Goal: Information Seeking & Learning: Learn about a topic

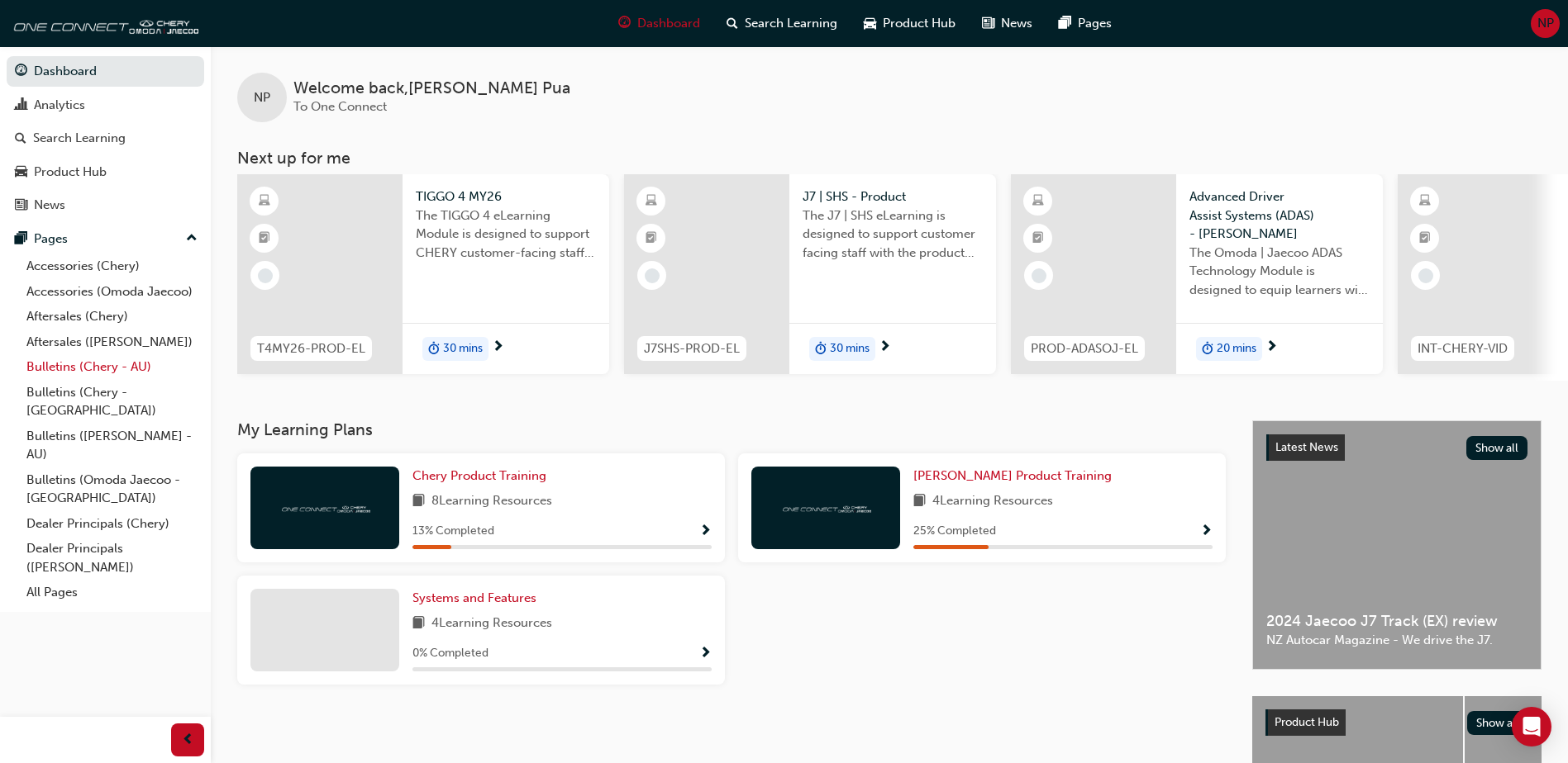
click at [94, 367] on link "Bulletins (Chery - AU)" at bounding box center [112, 367] width 185 height 26
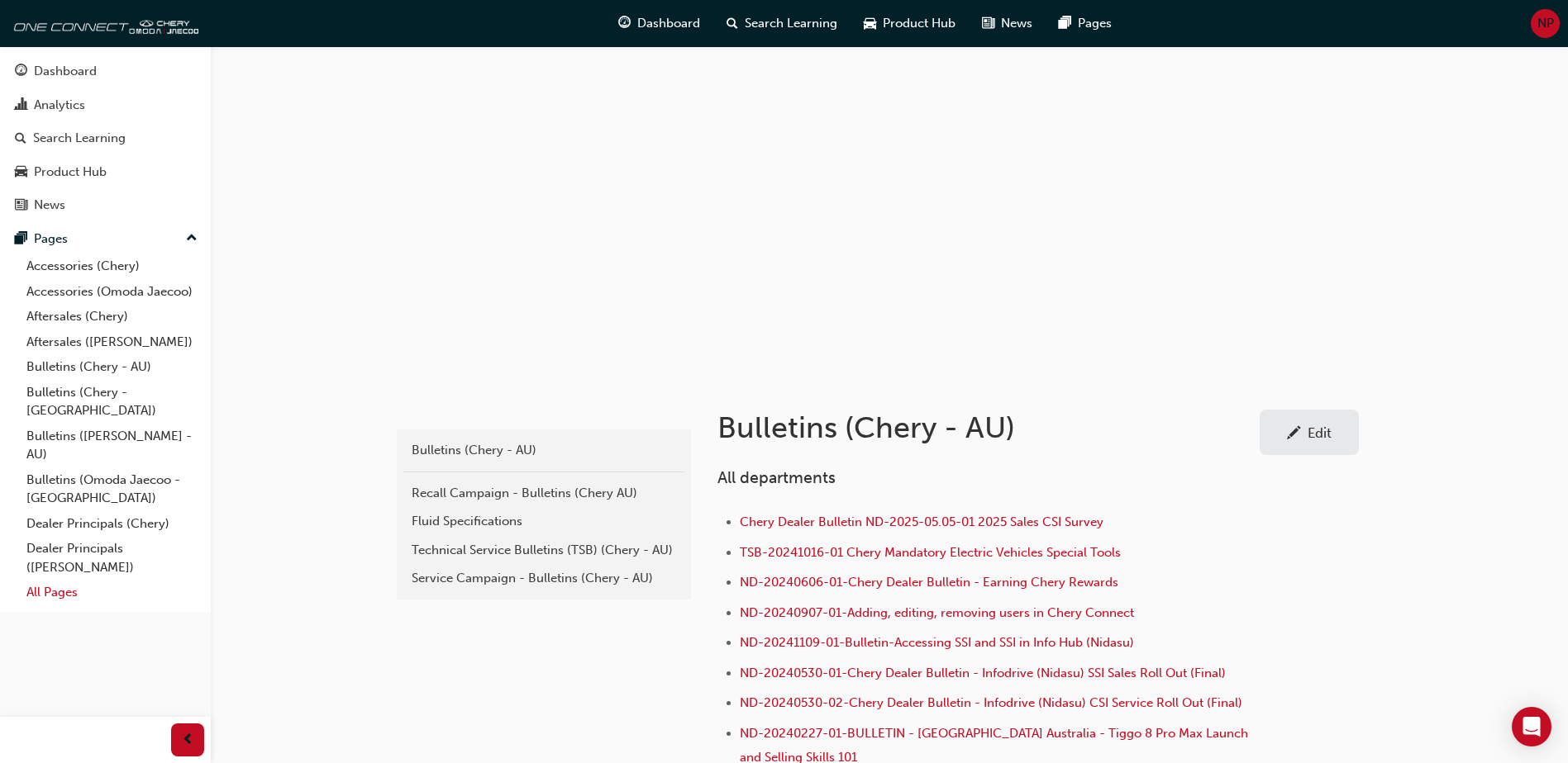
click at [44, 579] on link "All Pages" at bounding box center [112, 592] width 185 height 26
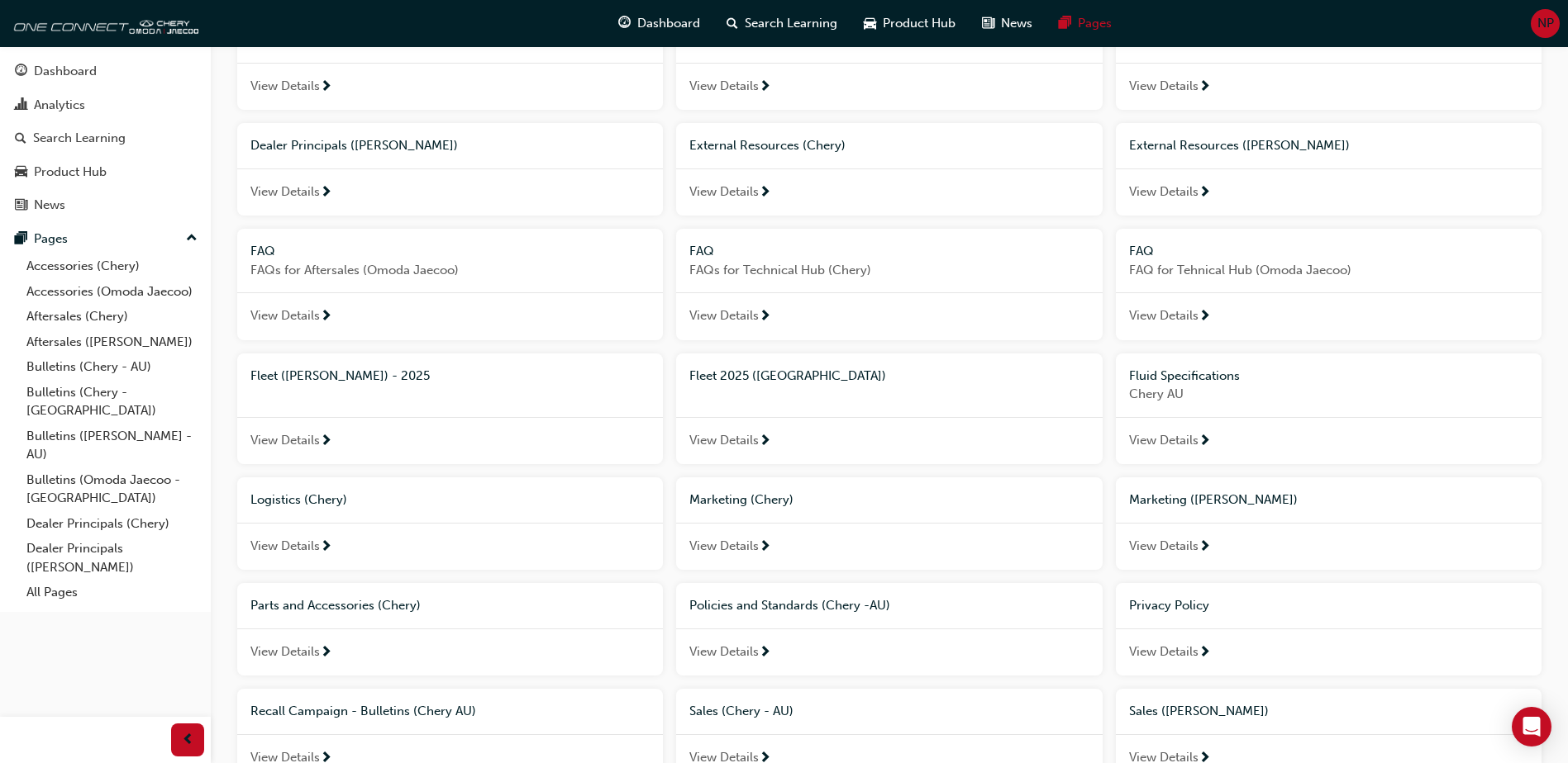
scroll to position [495, 0]
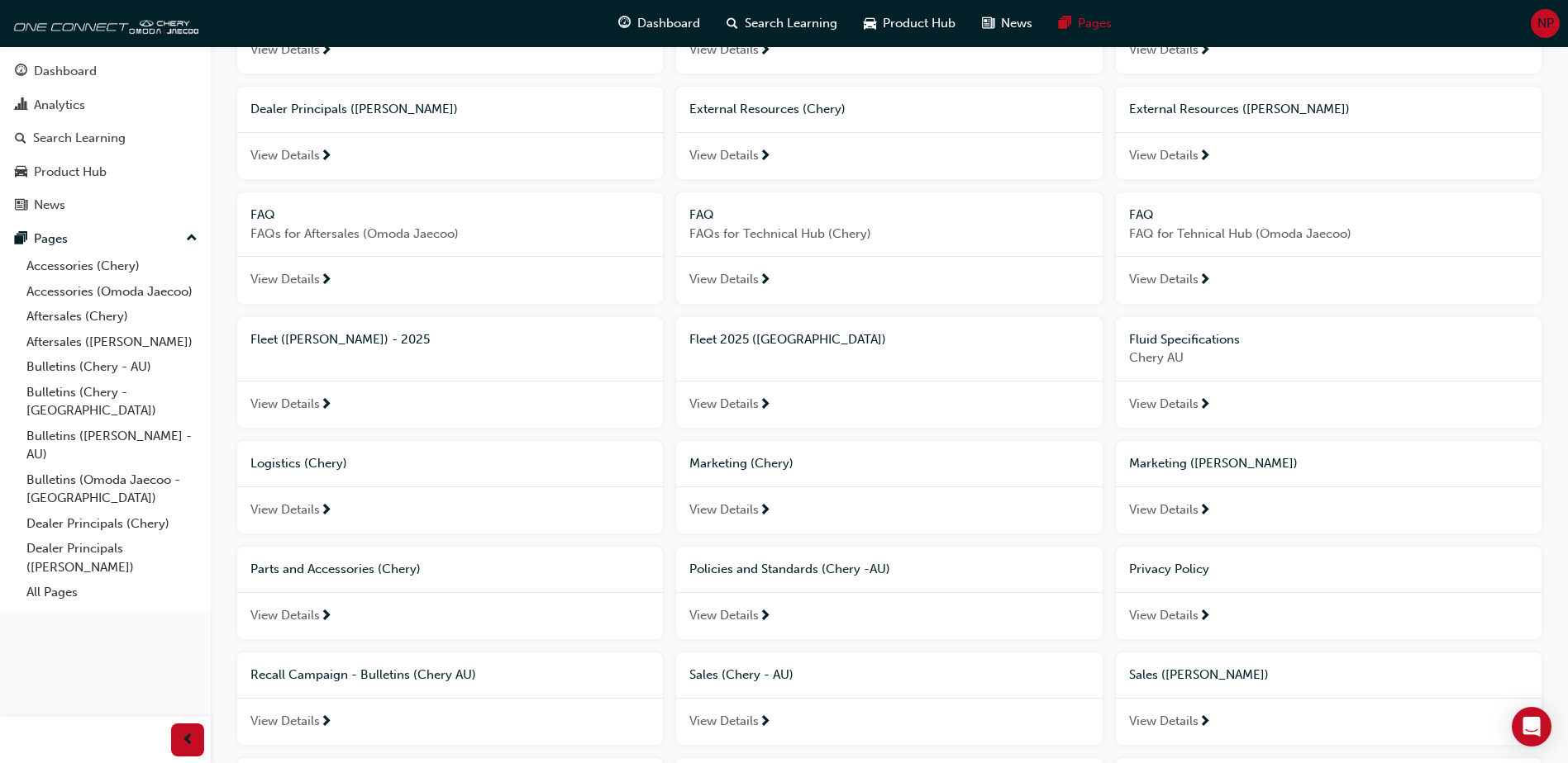
click at [861, 471] on div "Marketing (Chery)" at bounding box center [888, 464] width 399 height 19
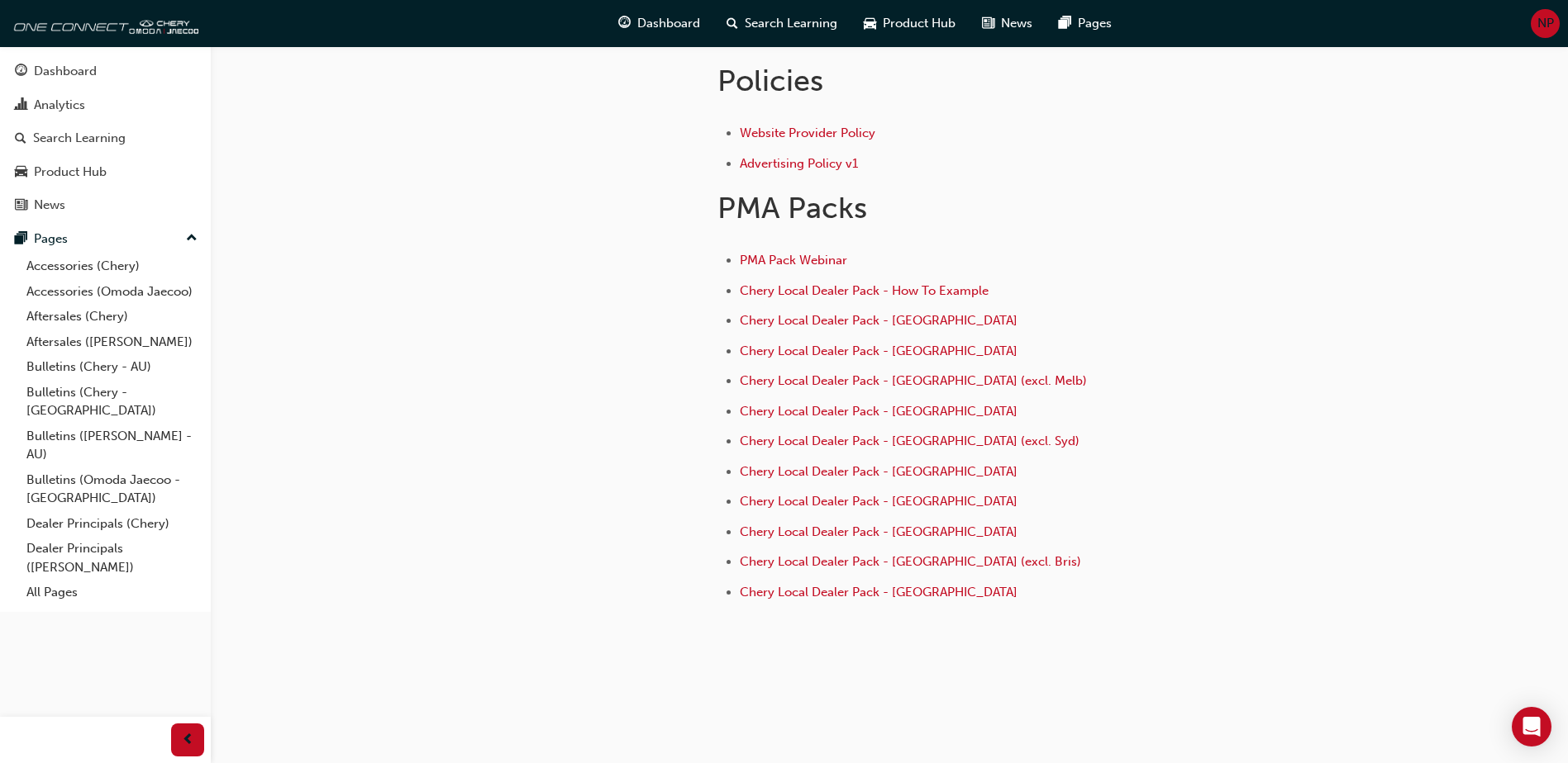
scroll to position [635, 0]
click at [67, 579] on link "All Pages" at bounding box center [112, 592] width 185 height 26
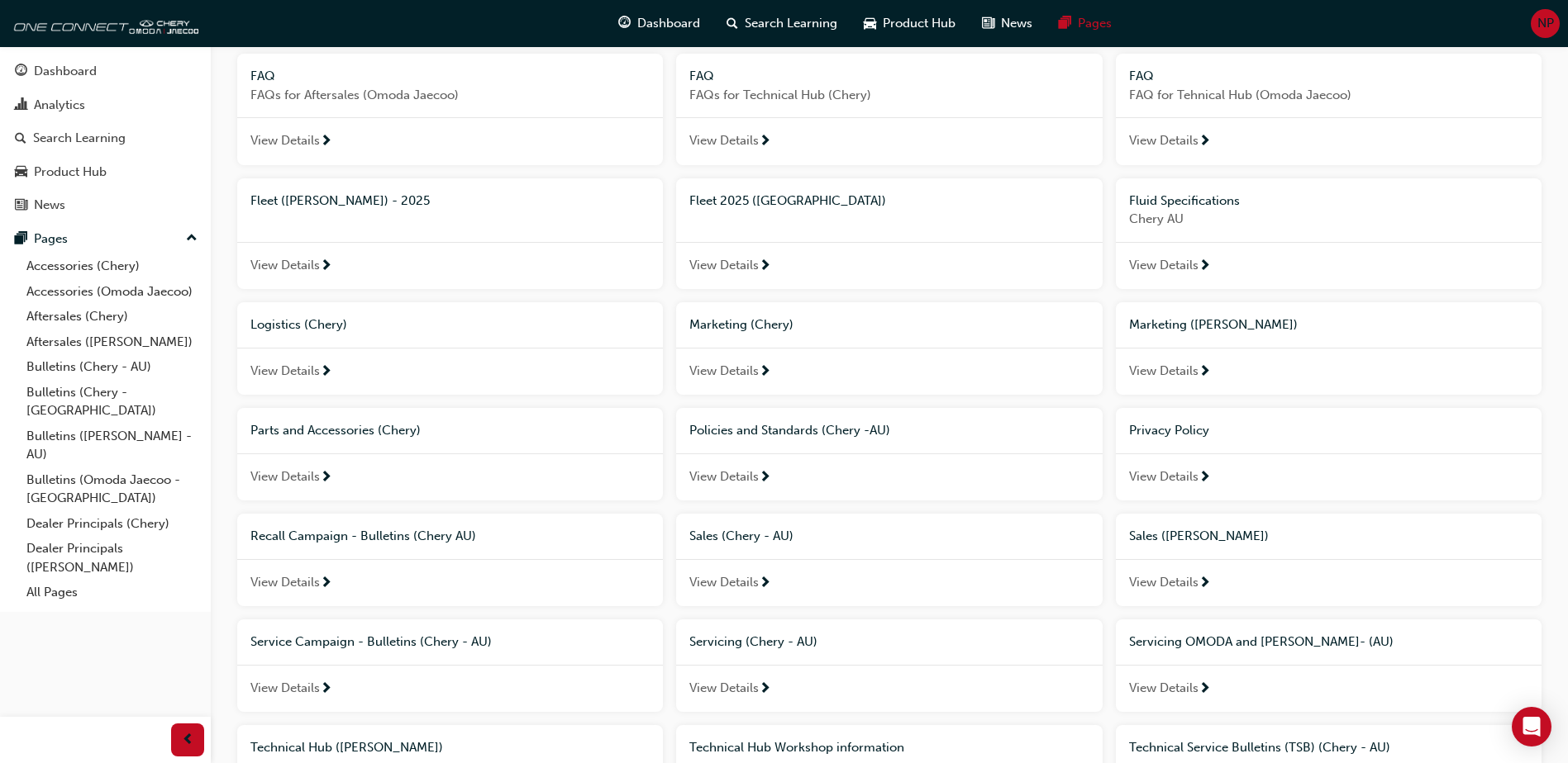
click at [900, 581] on div "View Details" at bounding box center [889, 583] width 425 height 48
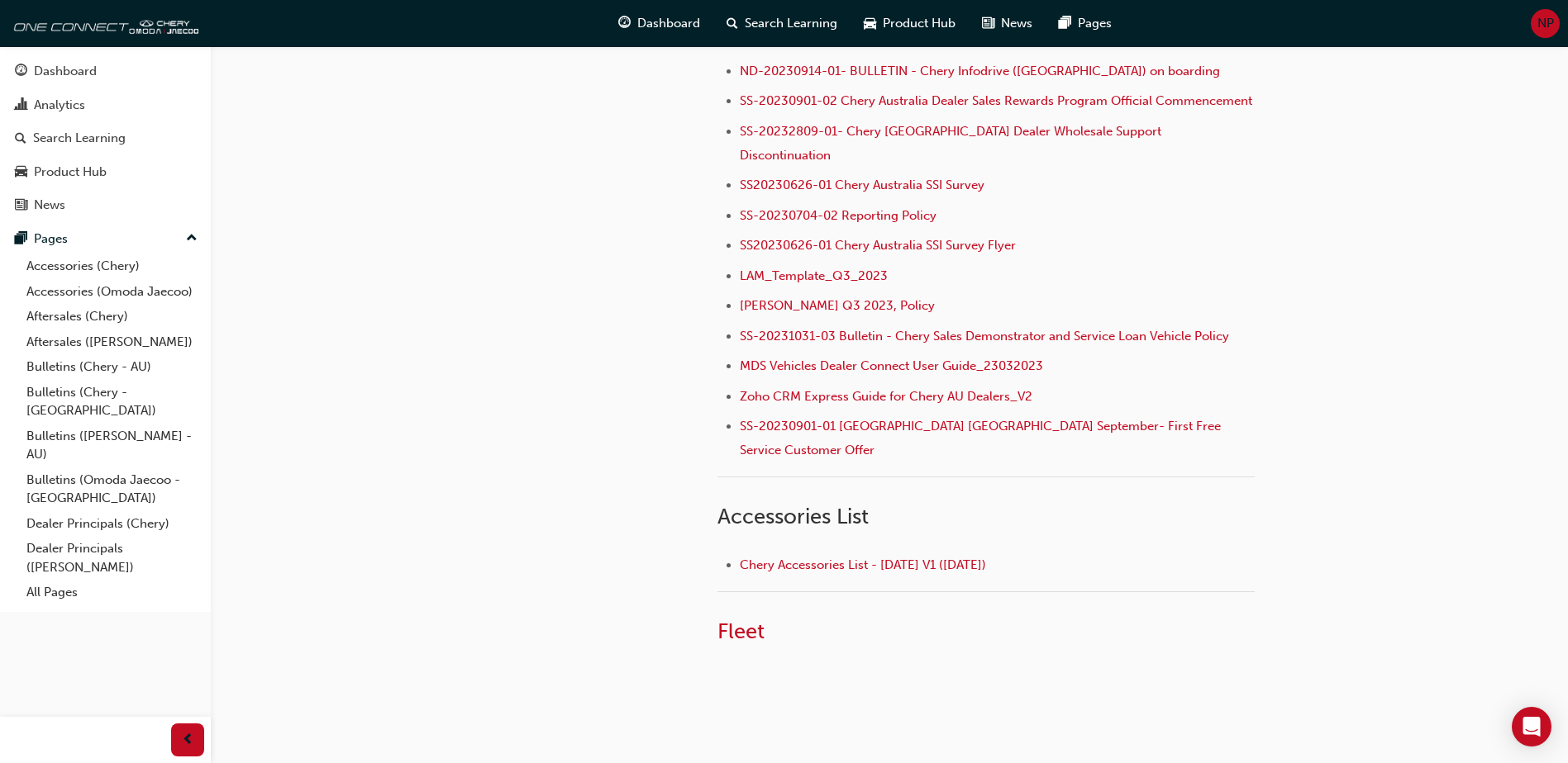
scroll to position [528, 0]
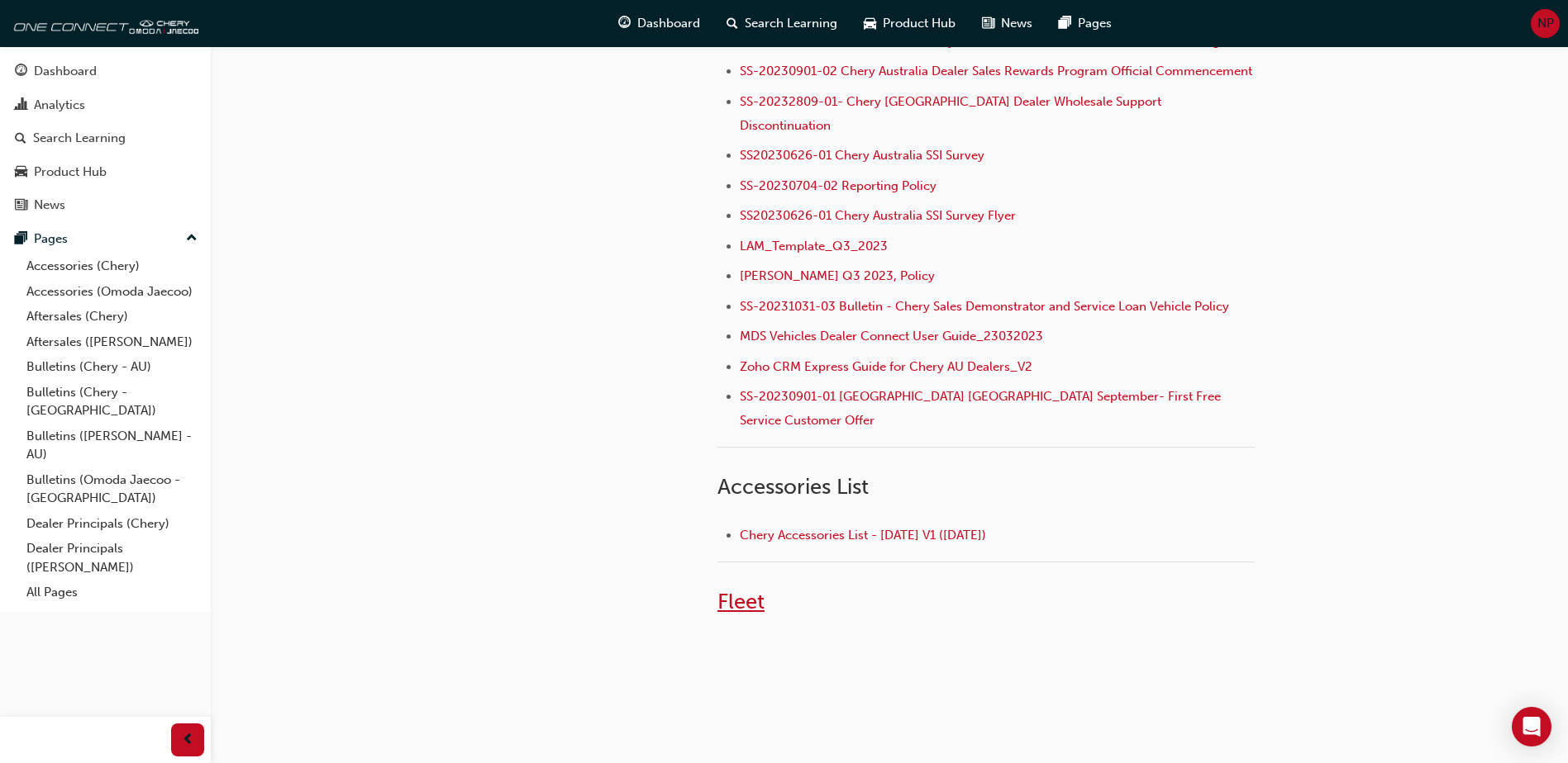
click at [751, 589] on span "Fleet" at bounding box center [740, 602] width 47 height 26
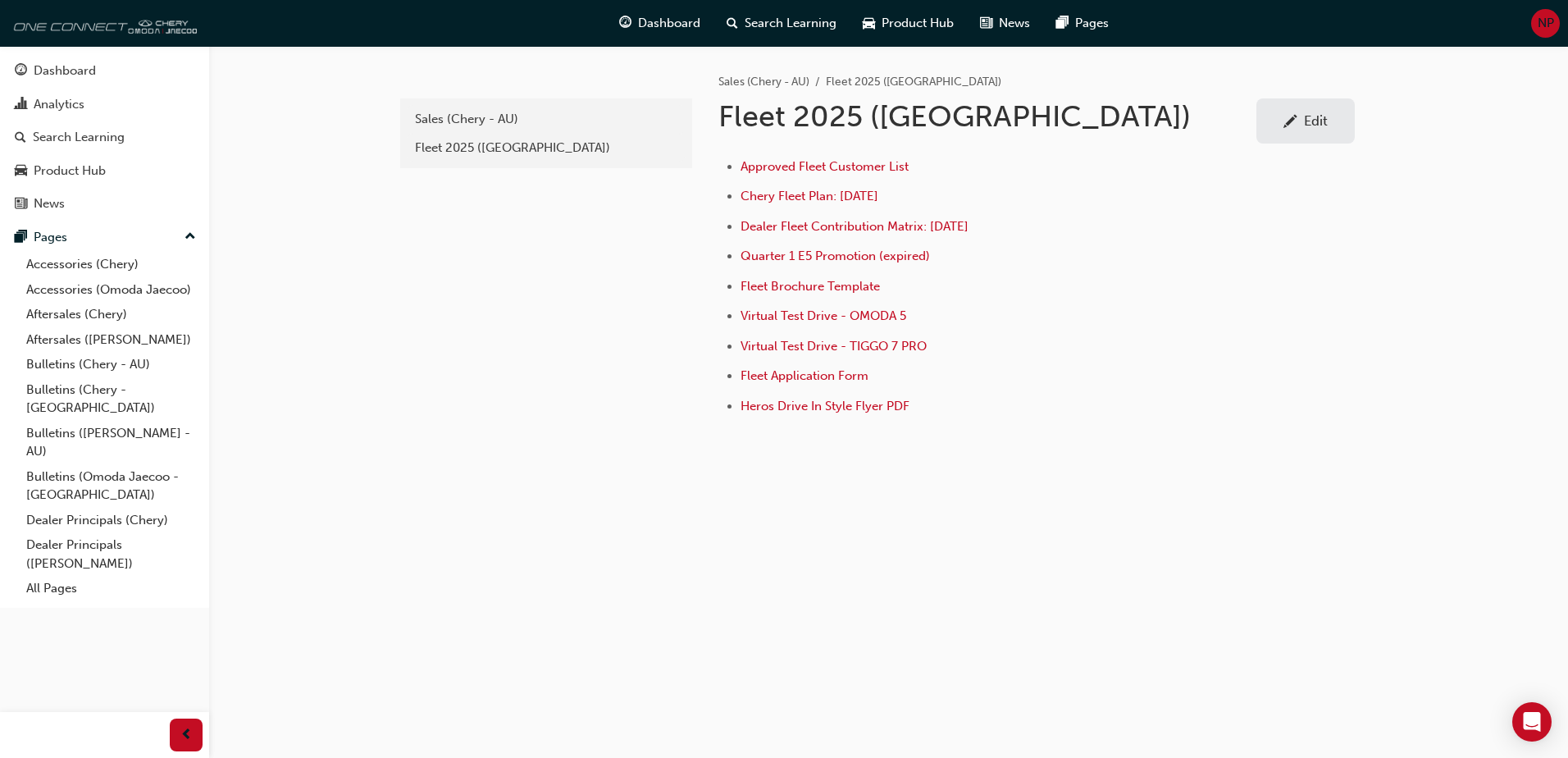
click at [83, 22] on img at bounding box center [103, 23] width 189 height 33
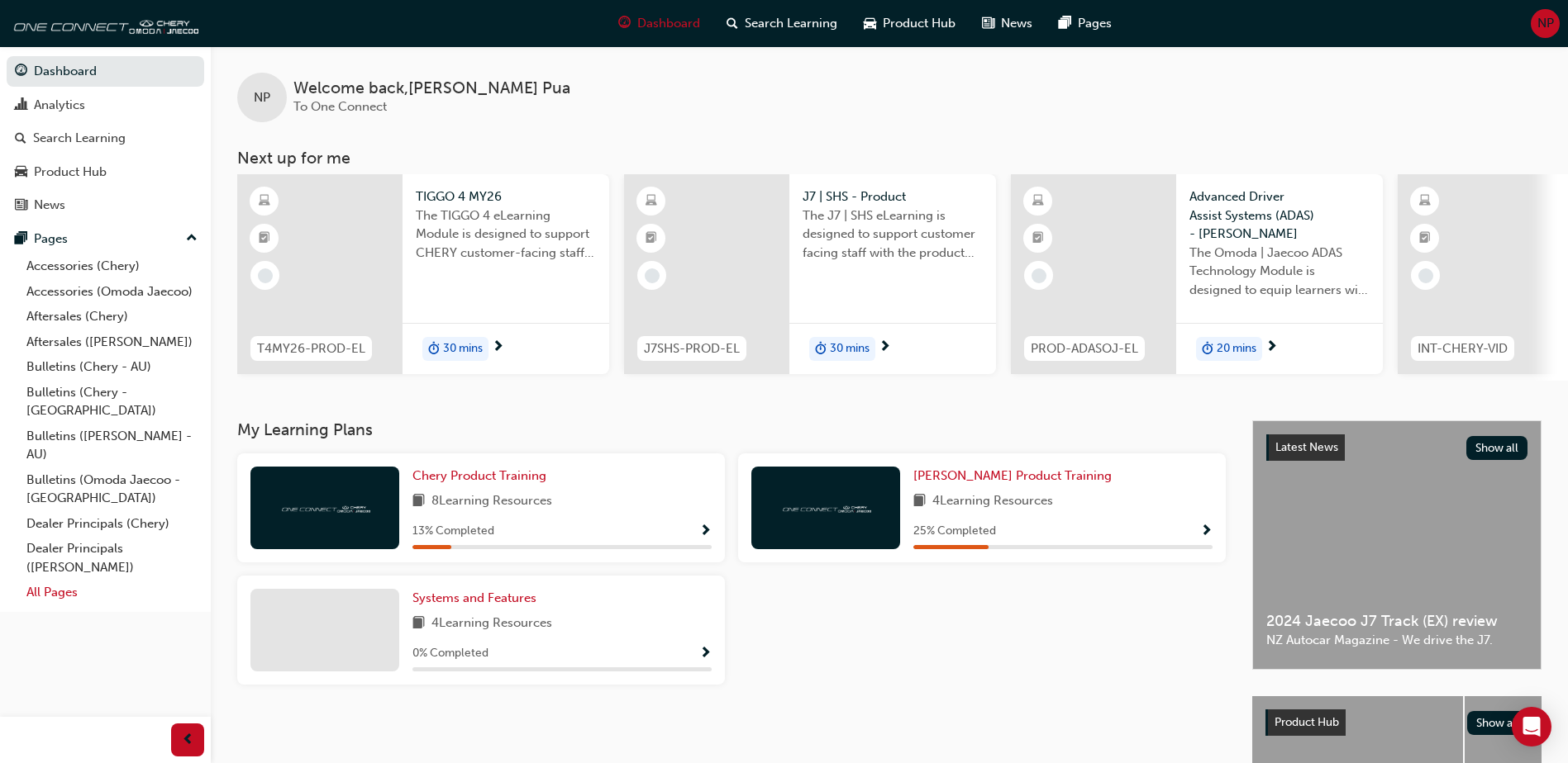
click at [51, 579] on link "All Pages" at bounding box center [112, 592] width 185 height 26
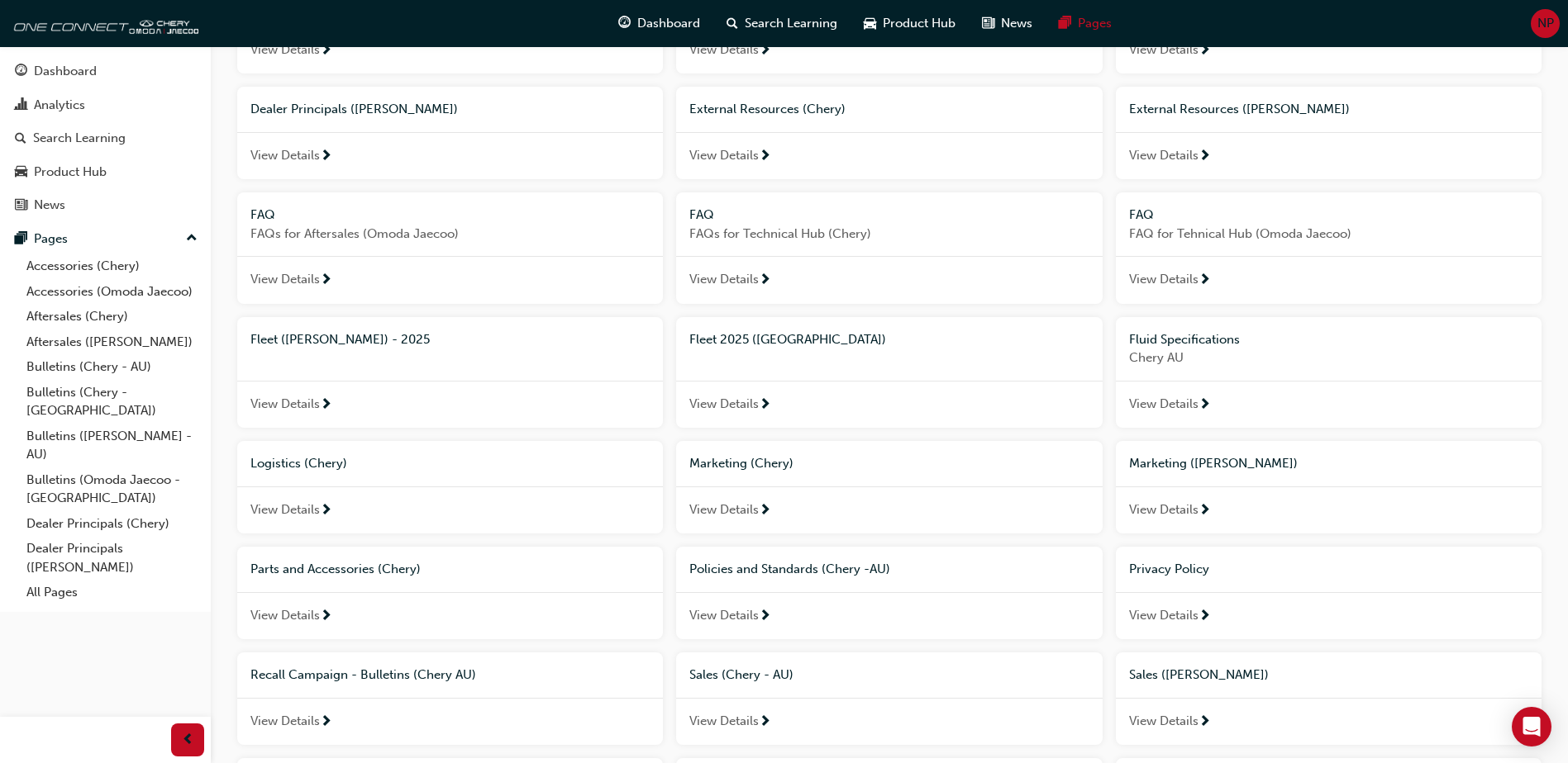
scroll to position [579, 0]
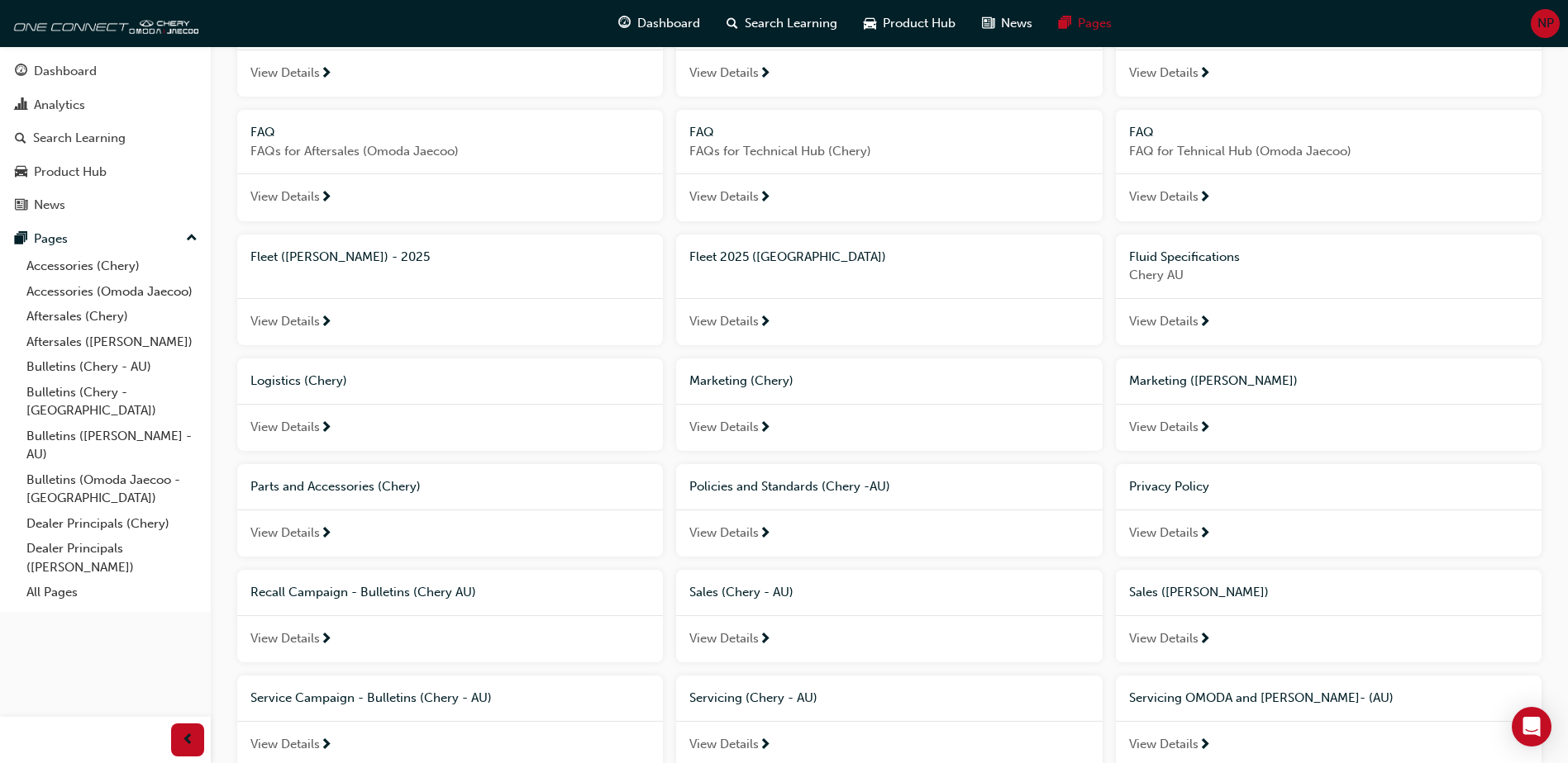
click at [825, 394] on div "Marketing (Chery)" at bounding box center [889, 381] width 425 height 45
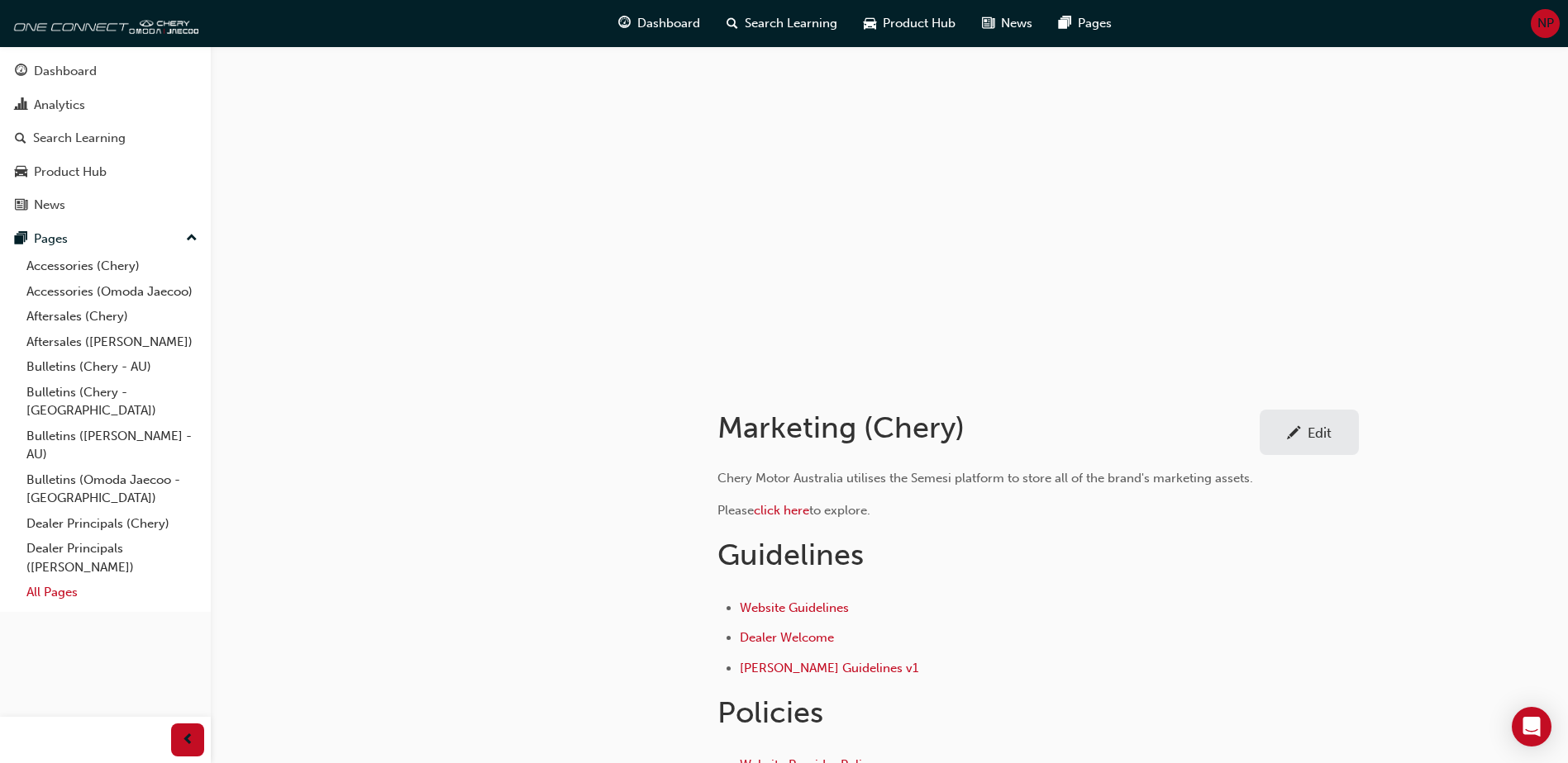
click at [66, 579] on link "All Pages" at bounding box center [112, 592] width 185 height 26
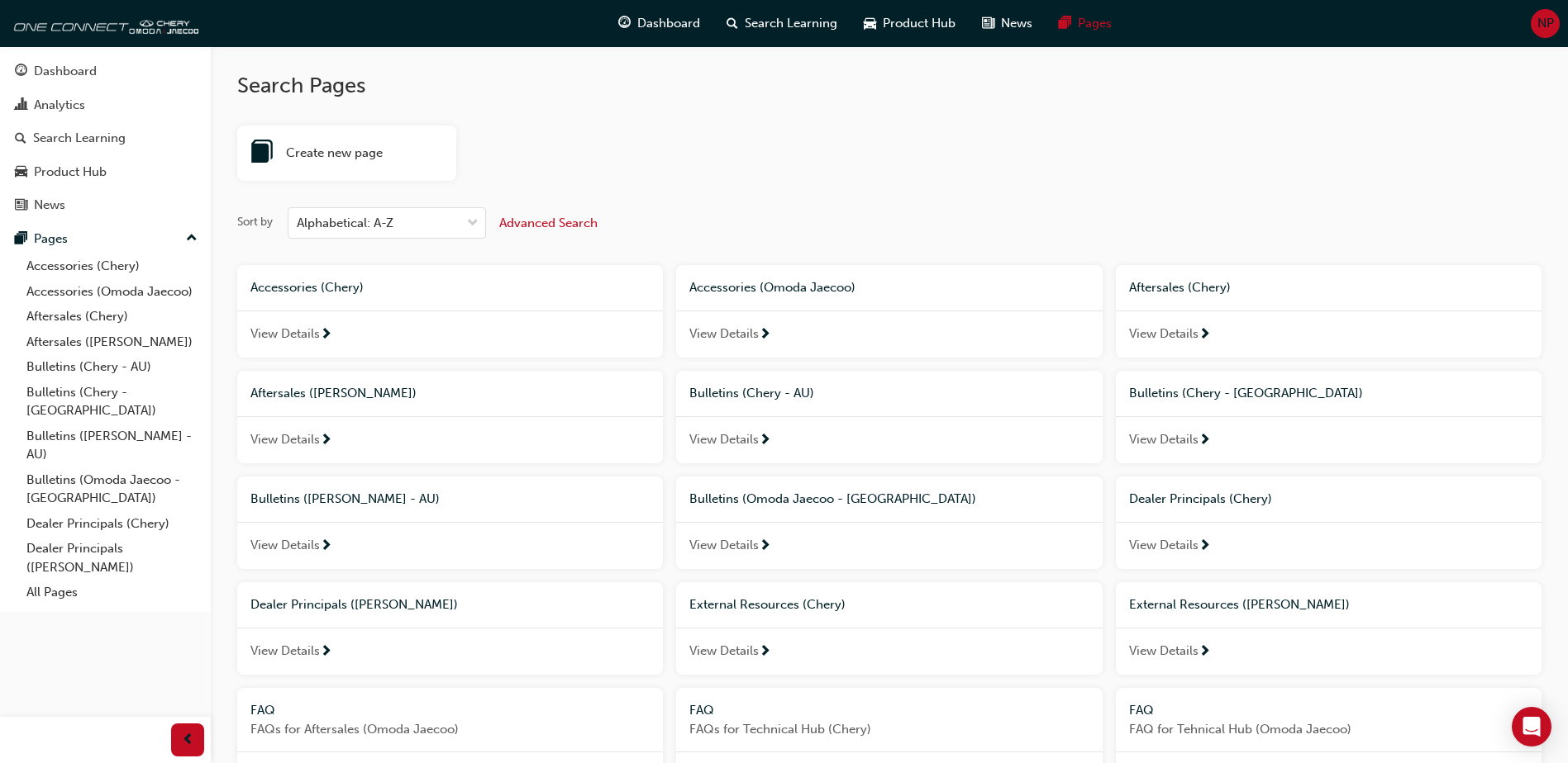
click at [1235, 519] on div "Dealer Principals (Chery)" at bounding box center [1328, 499] width 425 height 45
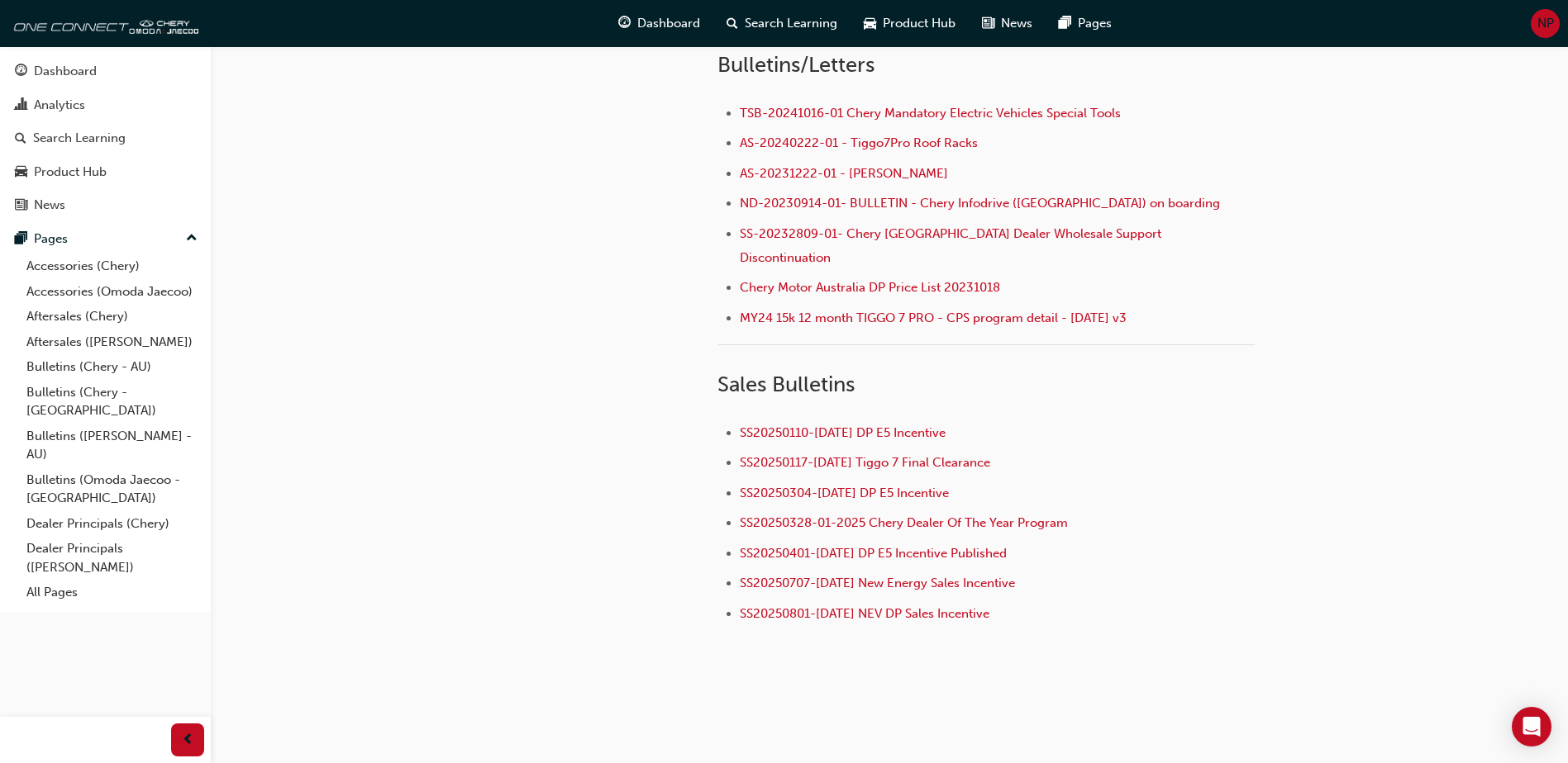
scroll to position [86, 0]
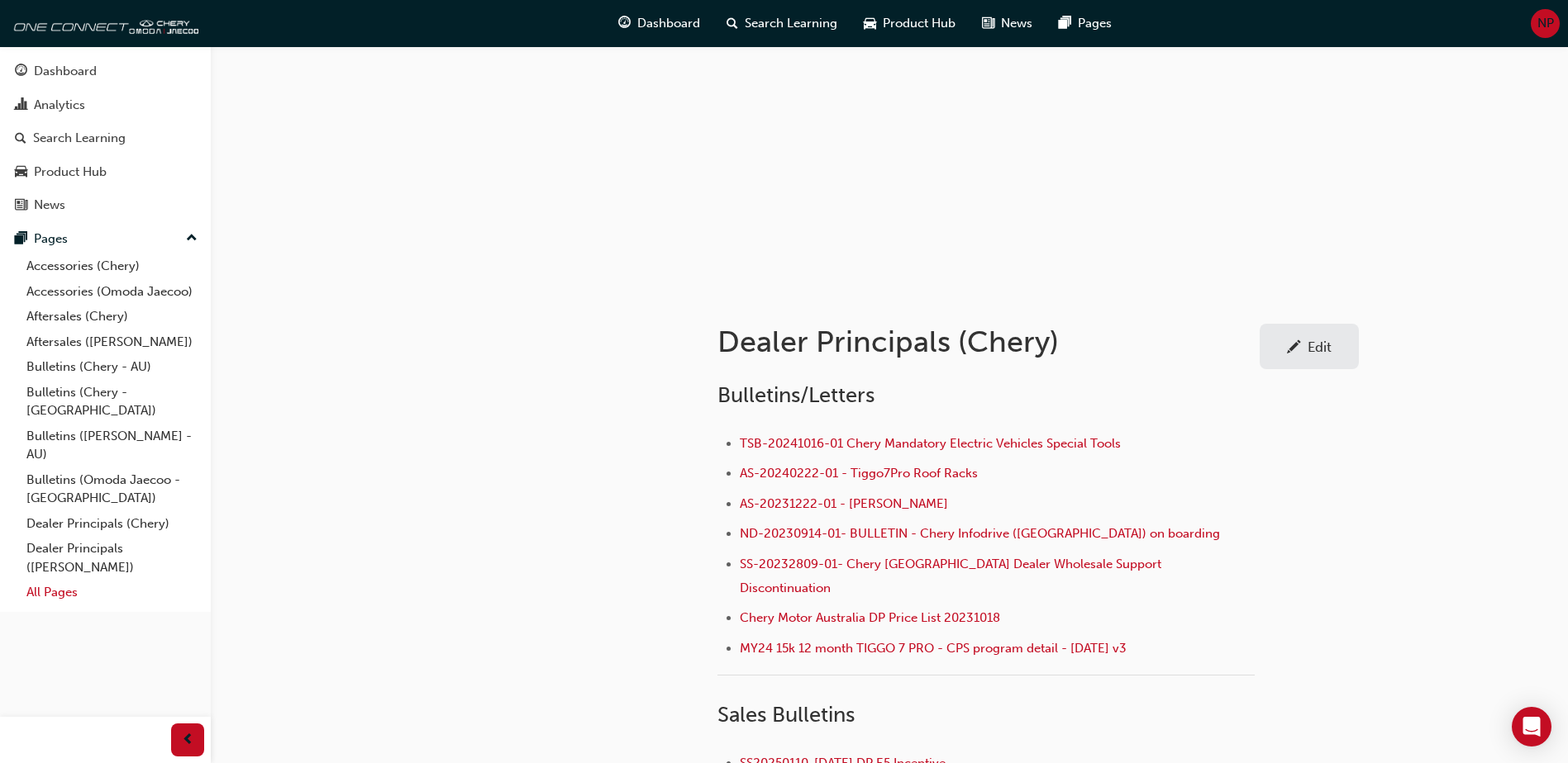
click at [76, 579] on link "All Pages" at bounding box center [112, 592] width 185 height 26
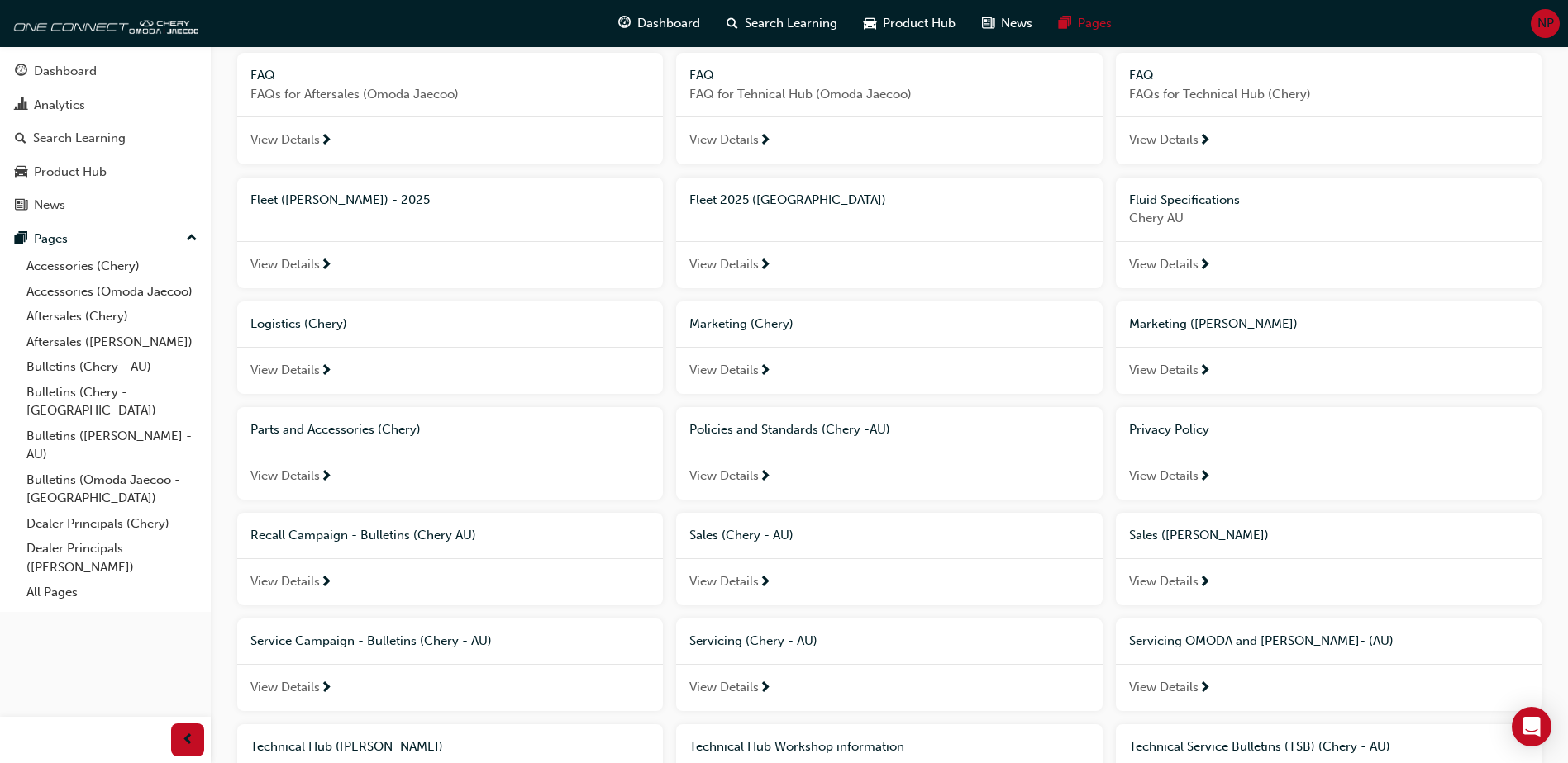
scroll to position [664, 0]
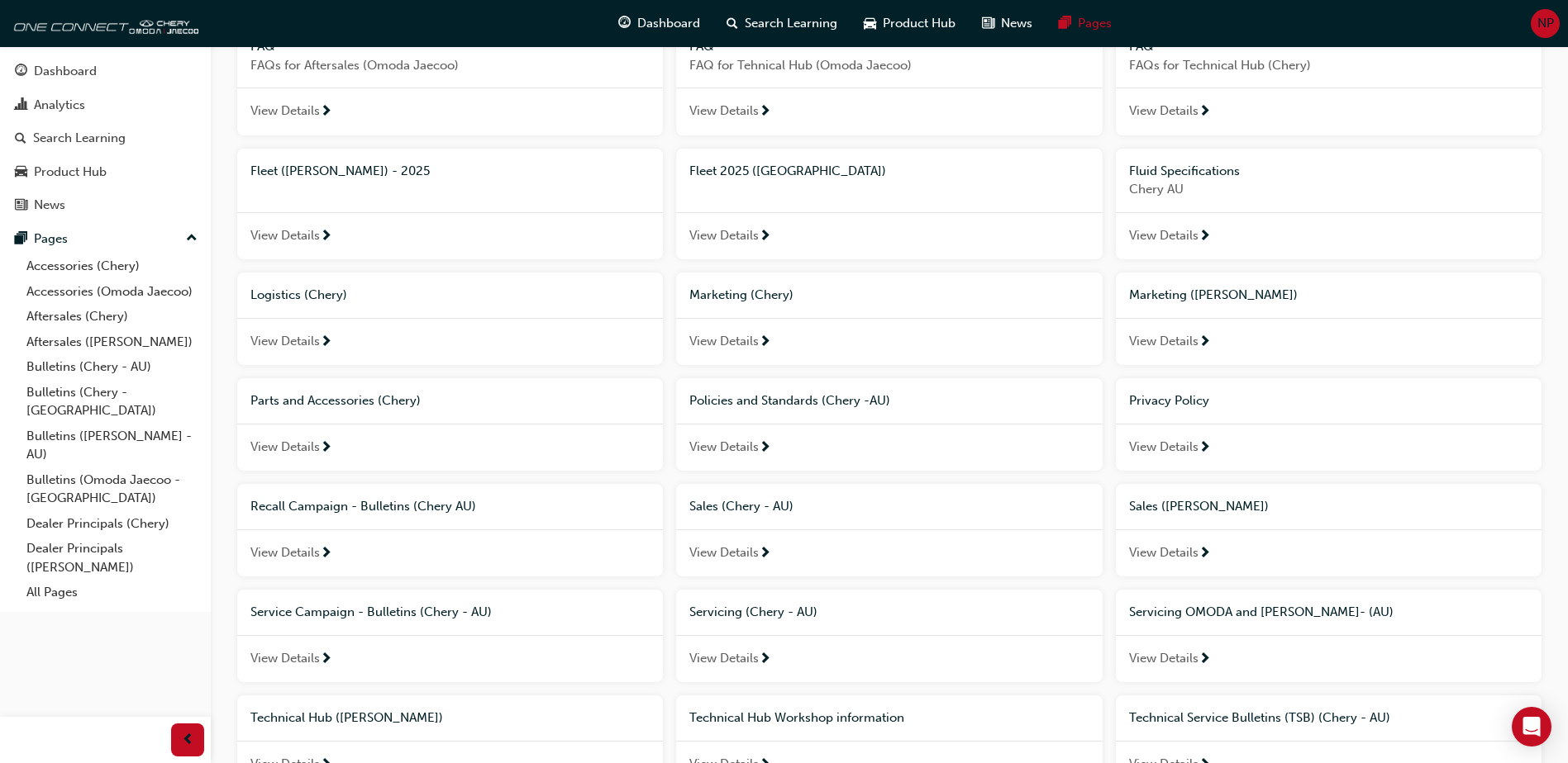
click at [905, 547] on div "View Details" at bounding box center [889, 553] width 425 height 48
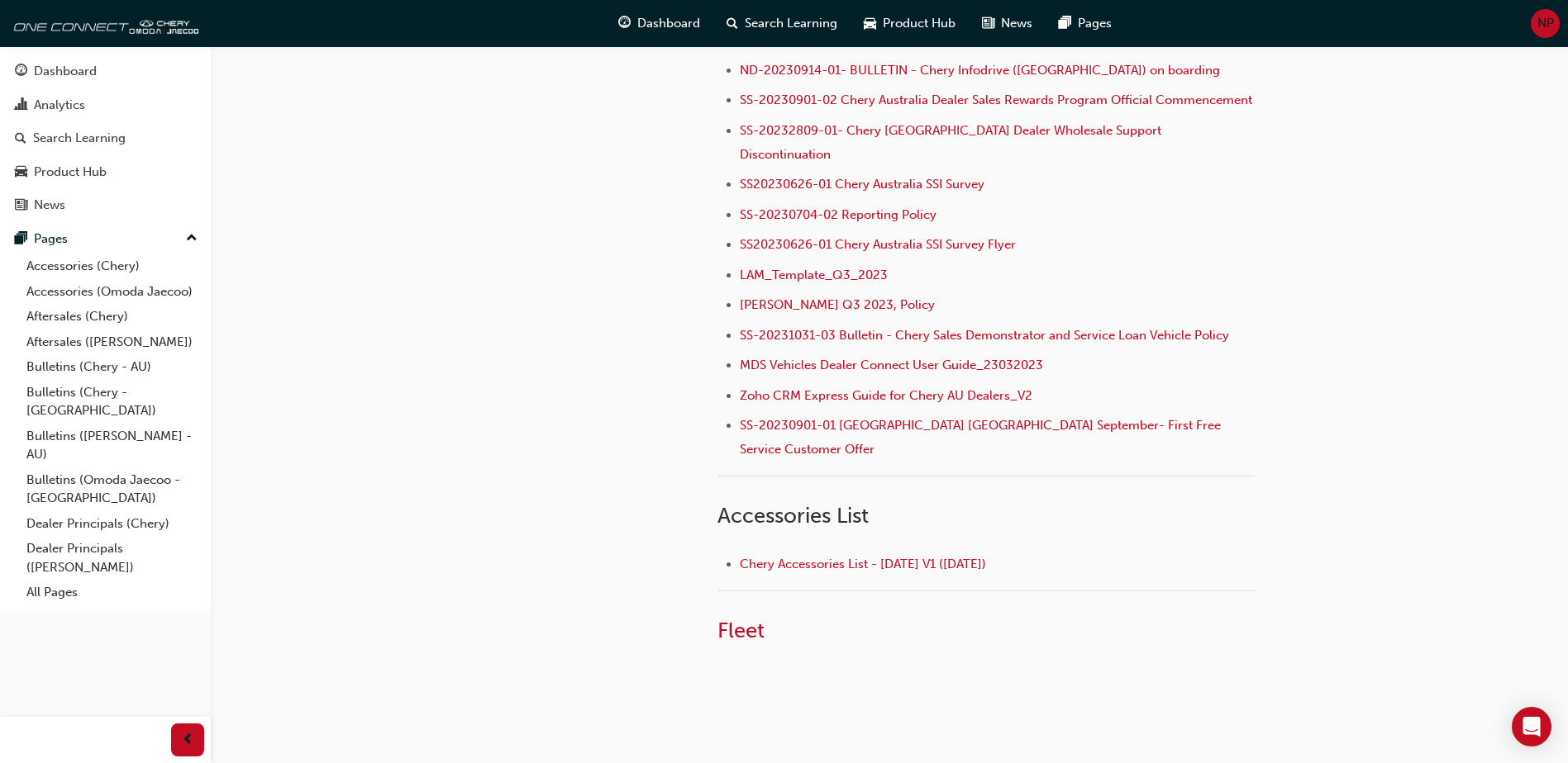
scroll to position [528, 0]
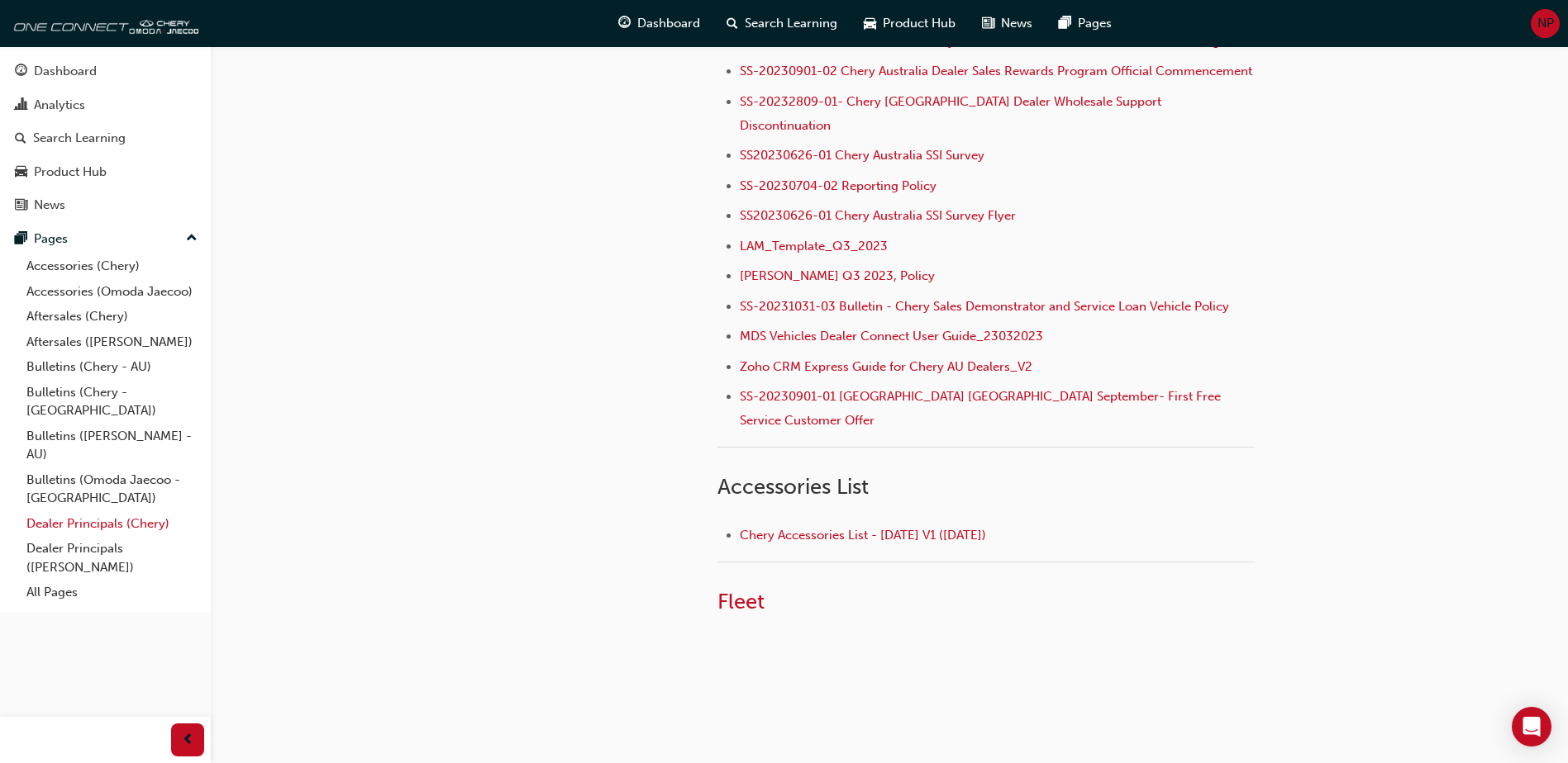
click at [95, 511] on link "Dealer Principals (Chery)" at bounding box center [112, 523] width 185 height 26
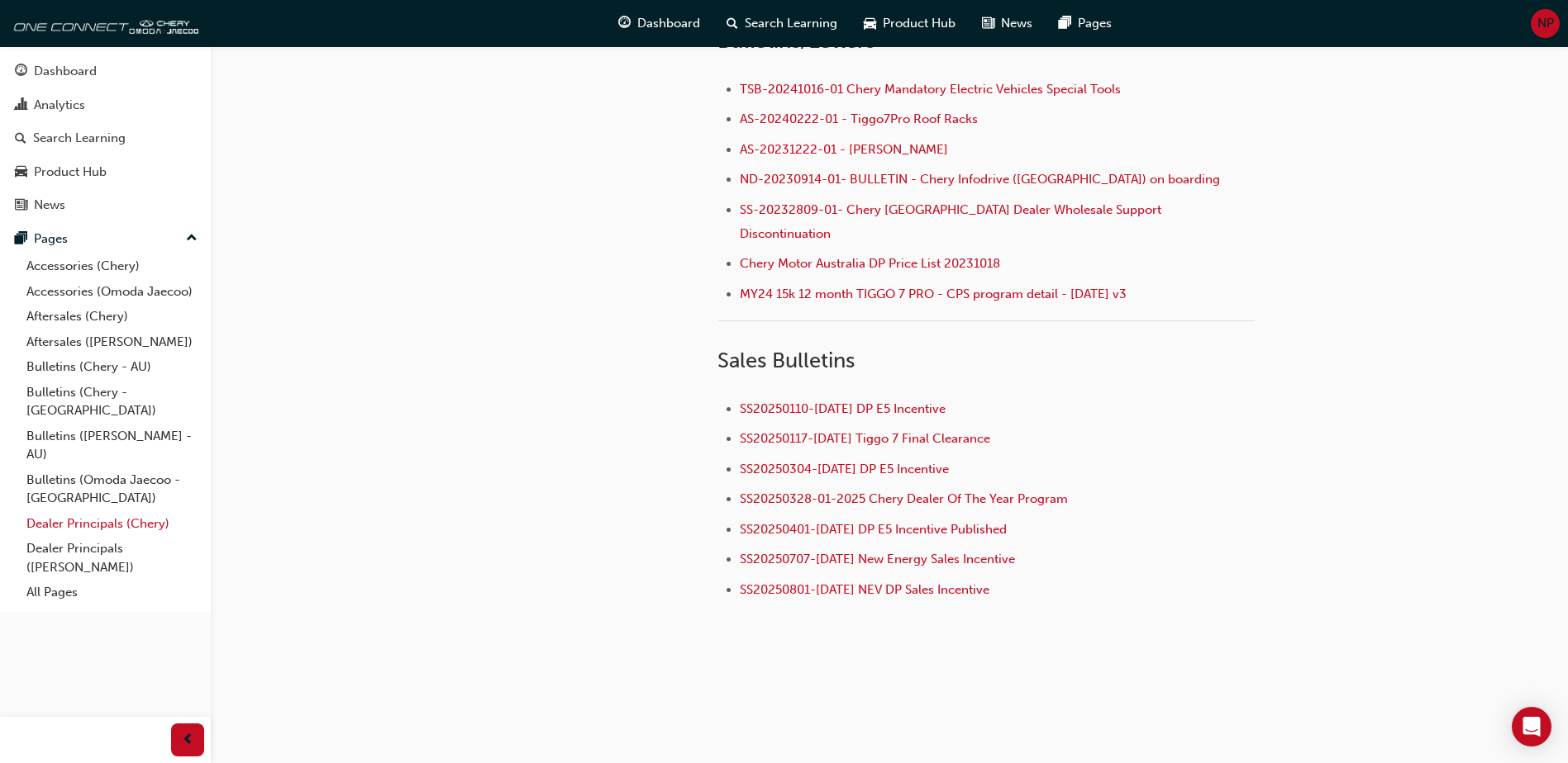
scroll to position [416, 0]
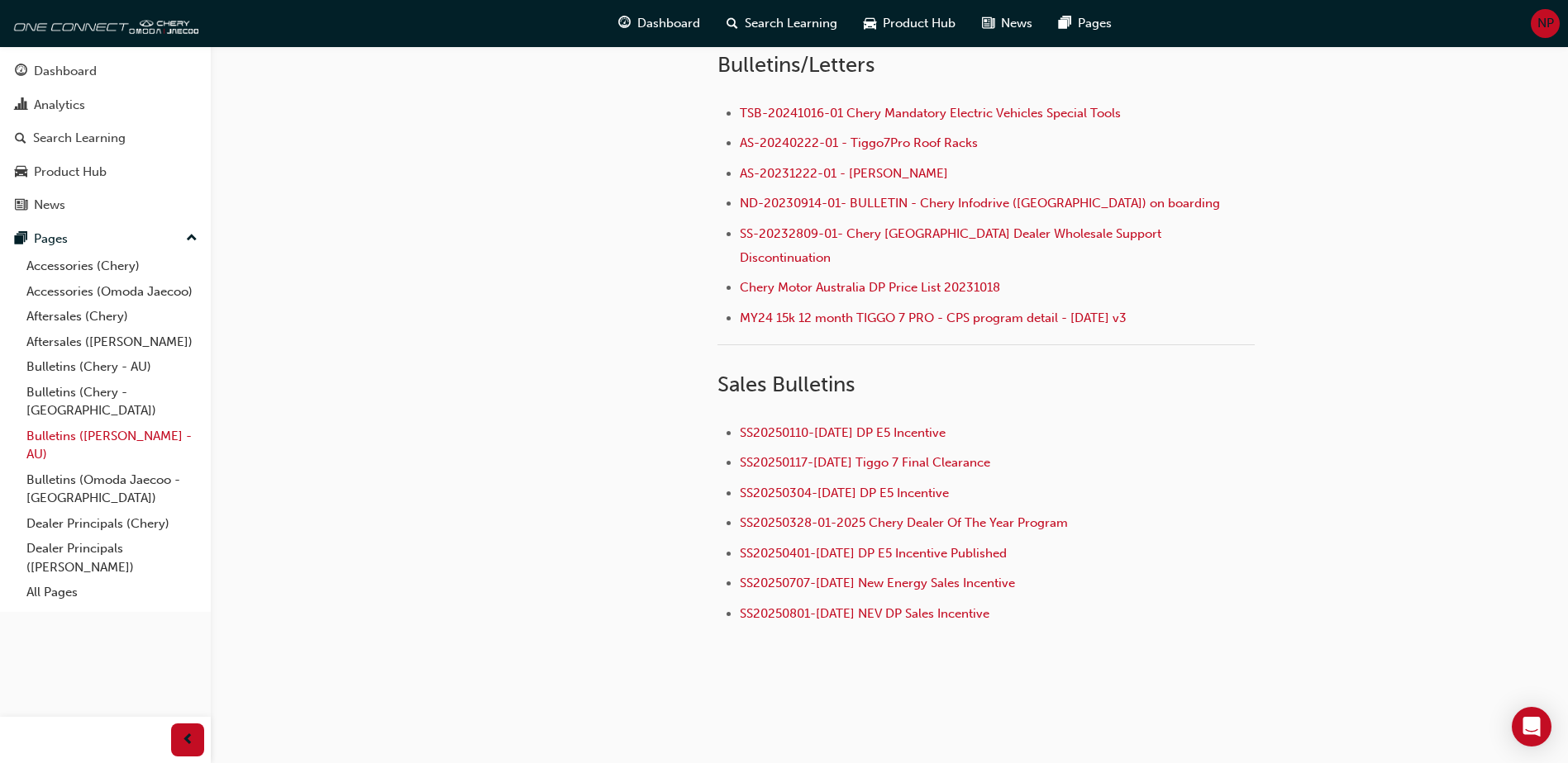
click at [121, 424] on link "Bulletins ([PERSON_NAME] - AU)" at bounding box center [112, 445] width 185 height 43
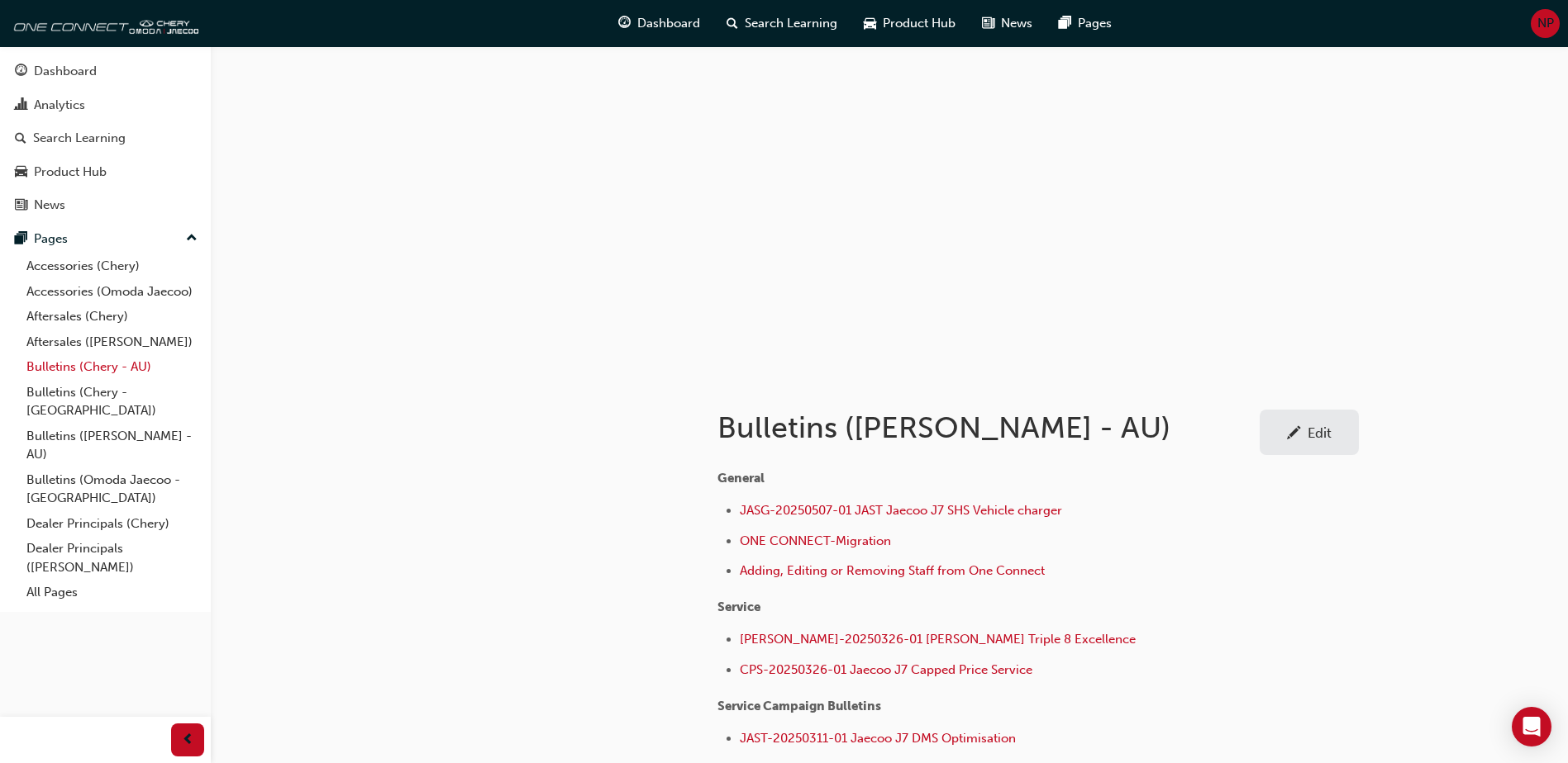
click at [118, 374] on link "Bulletins (Chery - AU)" at bounding box center [112, 367] width 185 height 26
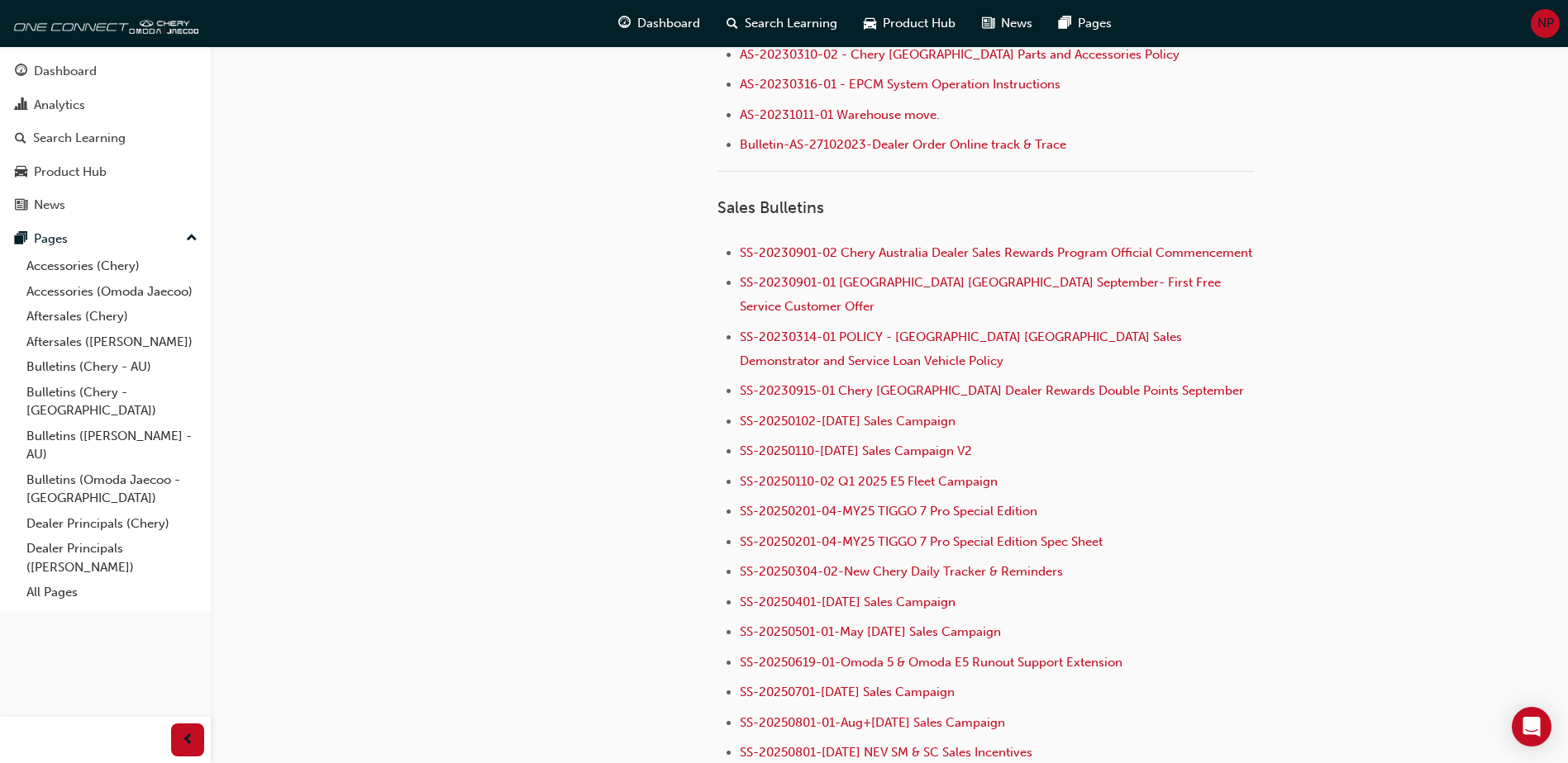
scroll to position [1900, 0]
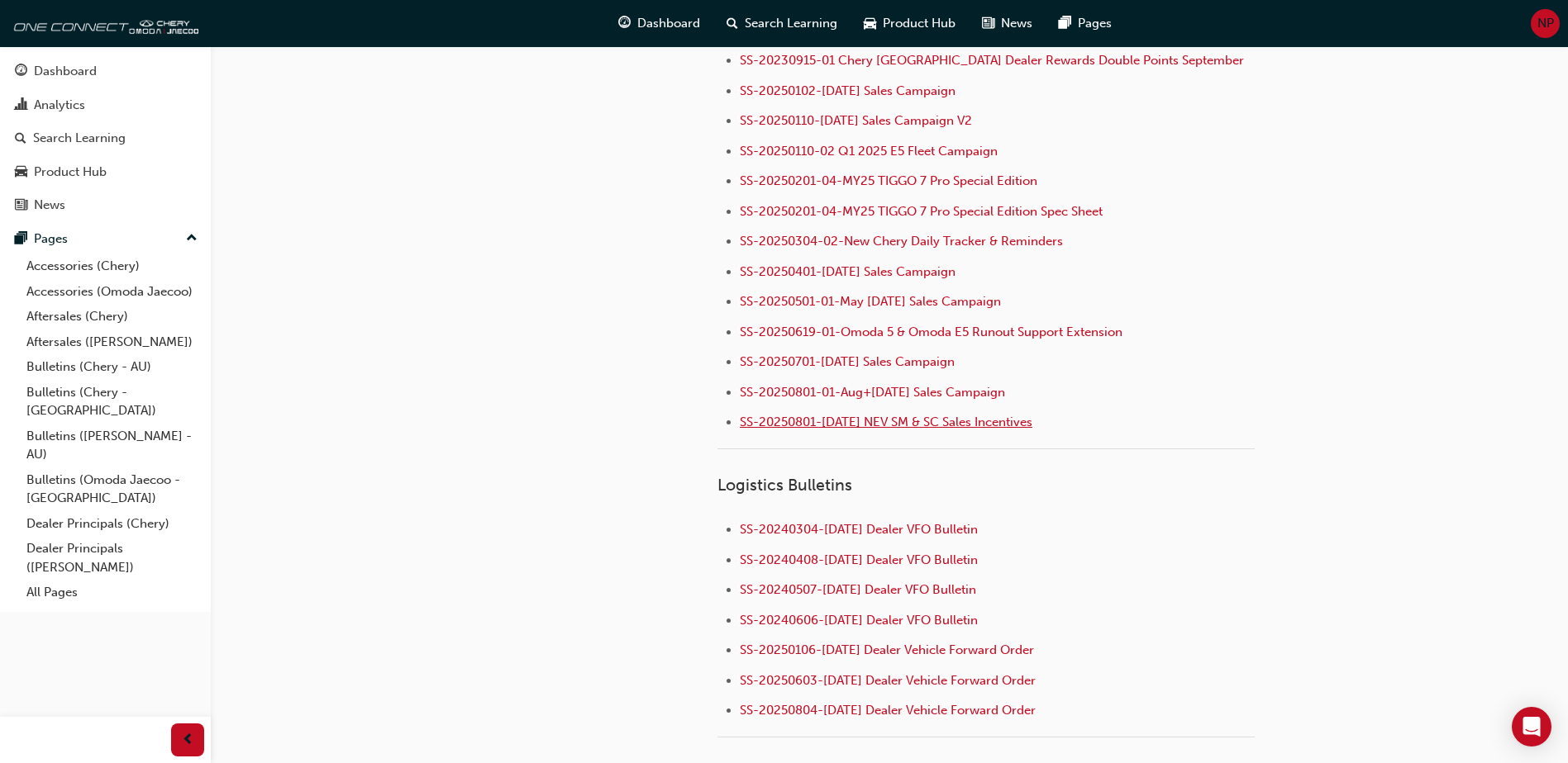
click at [862, 414] on span "SS-20250801-[DATE] NEV SM & SC Sales Incentives" at bounding box center [886, 421] width 293 height 14
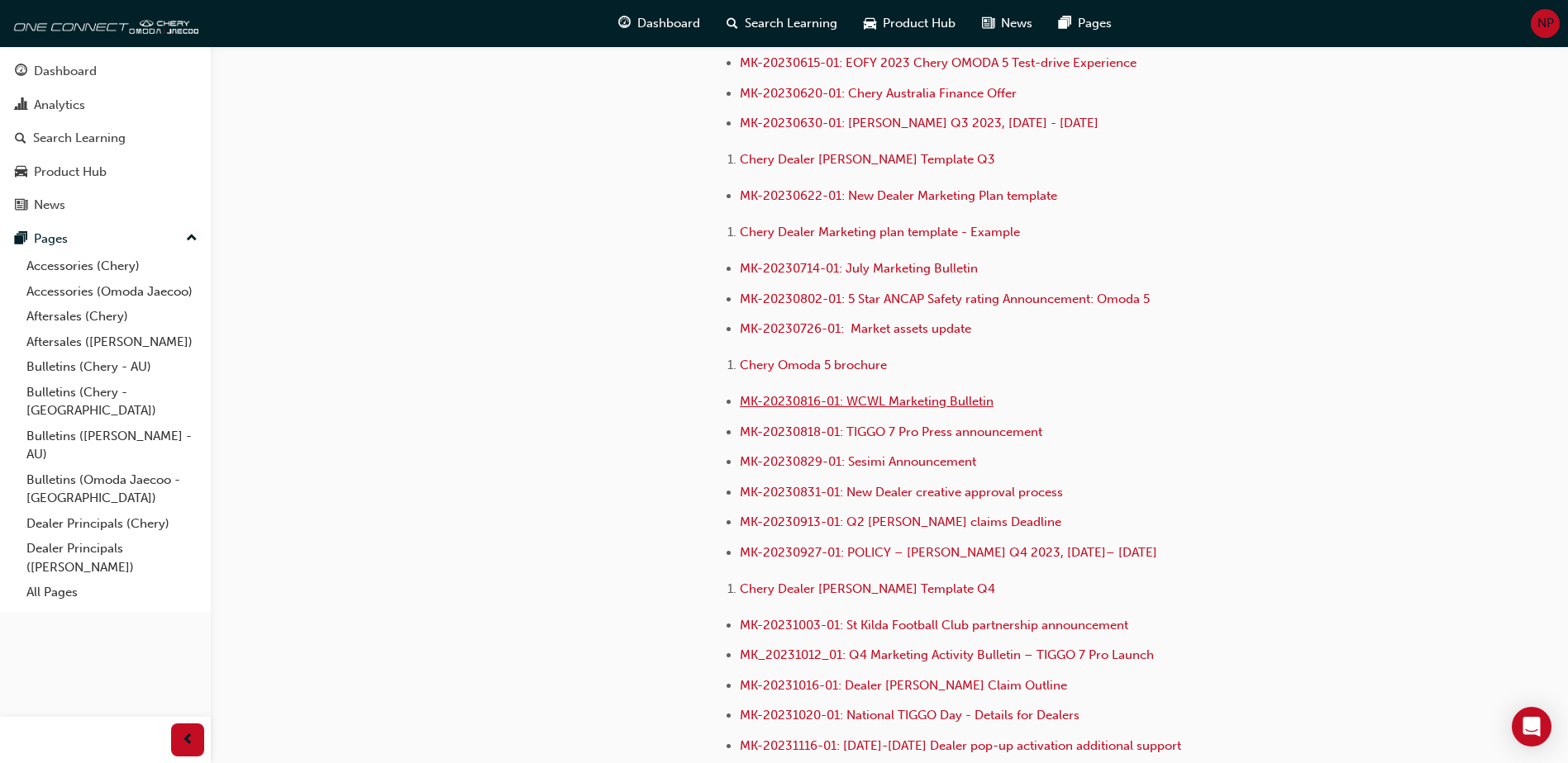
scroll to position [3469, 0]
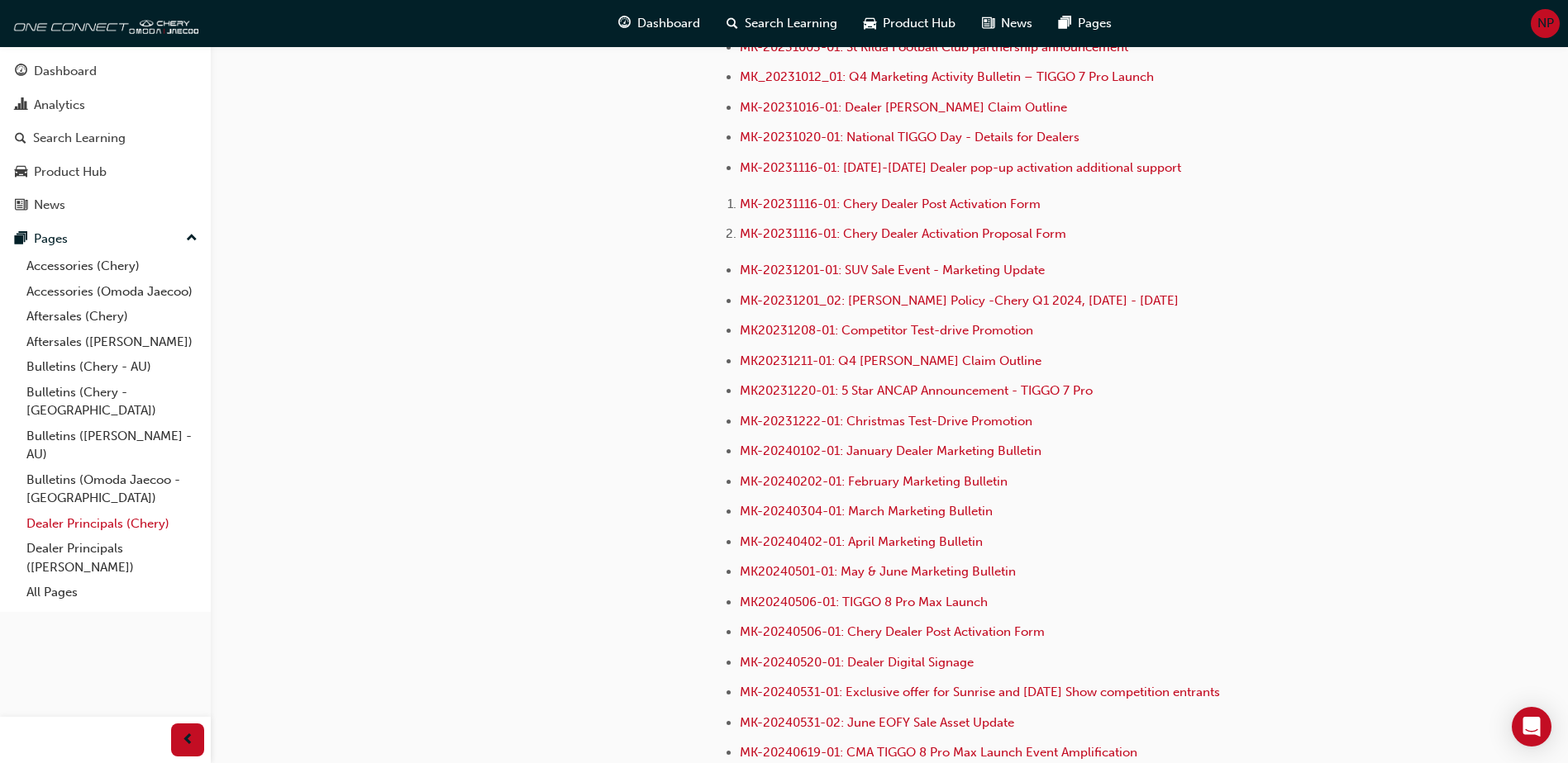
click at [74, 511] on link "Dealer Principals (Chery)" at bounding box center [112, 523] width 185 height 26
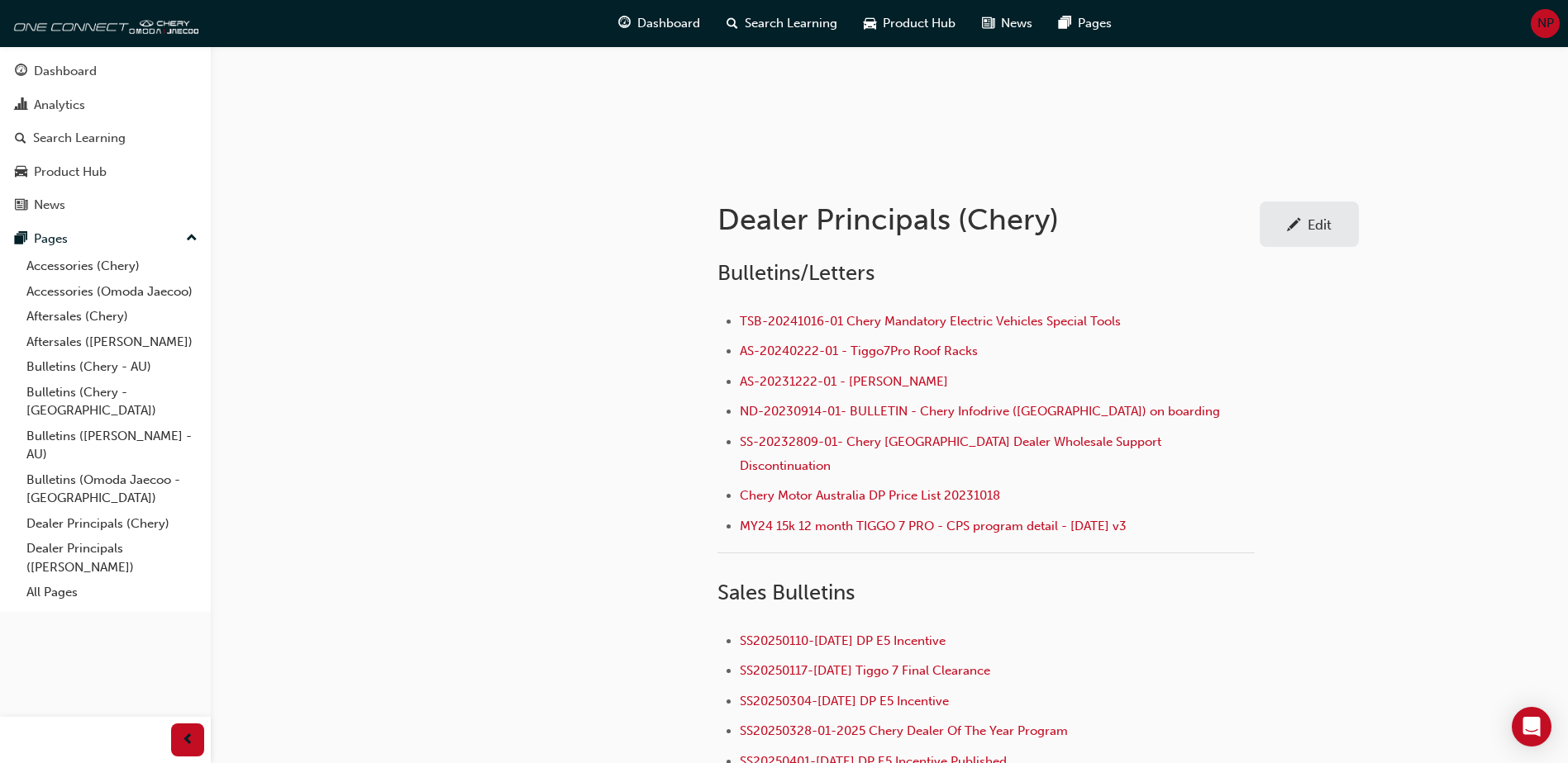
scroll to position [416, 0]
